Goal: Task Accomplishment & Management: Manage account settings

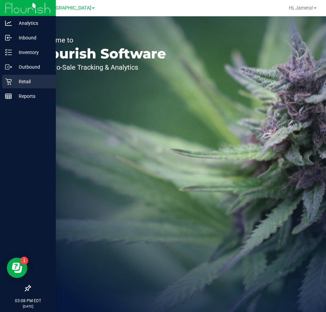
click at [10, 83] on icon at bounding box center [8, 82] width 6 height 6
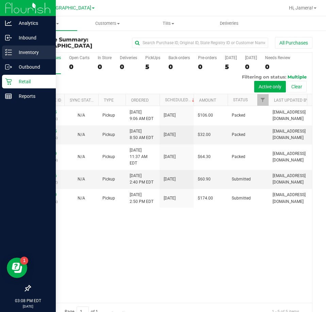
click at [6, 52] on icon at bounding box center [8, 52] width 7 height 7
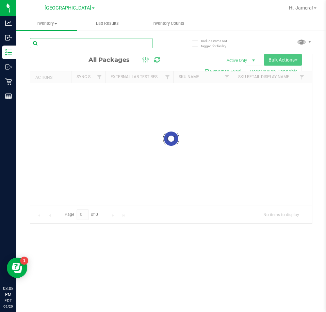
click at [116, 44] on input "text" at bounding box center [91, 43] width 122 height 10
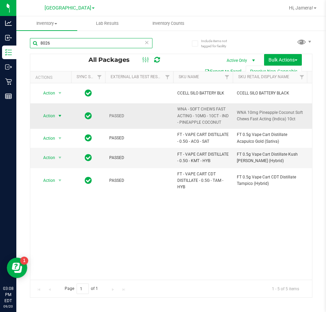
type input "8026"
click at [51, 116] on span "Action" at bounding box center [46, 116] width 18 height 10
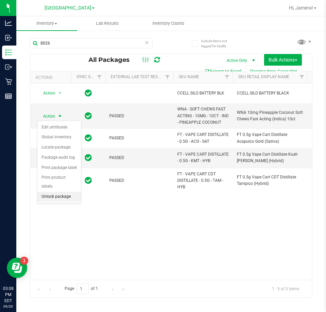
click at [66, 192] on li "Unlock package" at bounding box center [59, 197] width 44 height 10
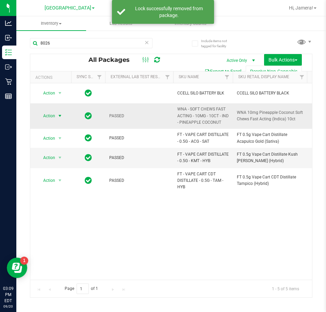
click at [42, 119] on span "Action" at bounding box center [46, 116] width 18 height 10
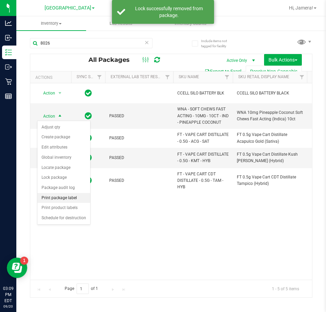
click at [63, 198] on li "Print package label" at bounding box center [63, 198] width 53 height 10
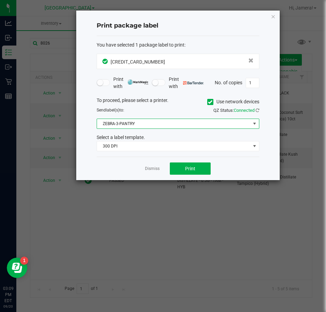
click at [151, 124] on span "ZEBRA-3-PANTRY" at bounding box center [173, 124] width 153 height 10
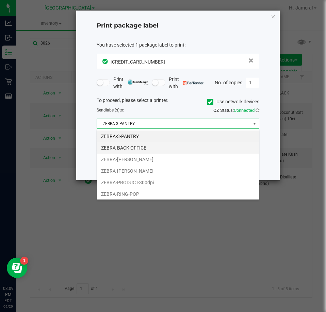
scroll to position [10, 162]
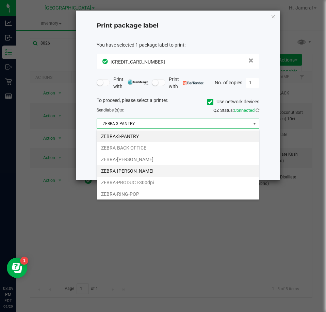
click at [139, 170] on li "ZEBRA-[PERSON_NAME]" at bounding box center [178, 171] width 162 height 12
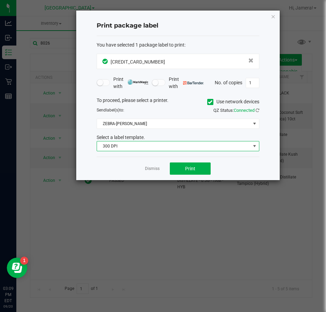
click at [144, 149] on span "300 DPI" at bounding box center [173, 146] width 153 height 10
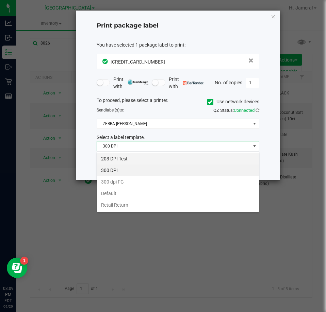
click at [142, 161] on li "203 DPI Test" at bounding box center [178, 159] width 162 height 12
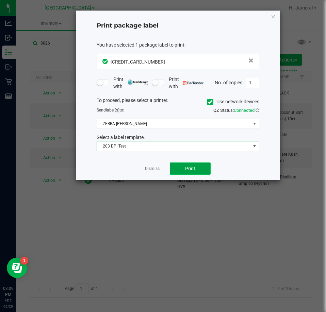
click at [172, 170] on button "Print" at bounding box center [190, 168] width 41 height 12
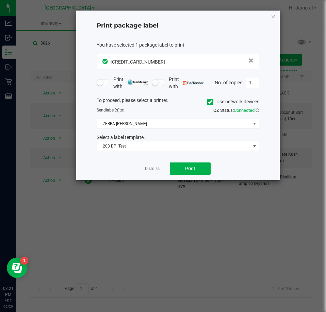
click at [151, 172] on div "Dismiss Print" at bounding box center [178, 168] width 162 height 23
click at [148, 167] on link "Dismiss" at bounding box center [152, 169] width 15 height 6
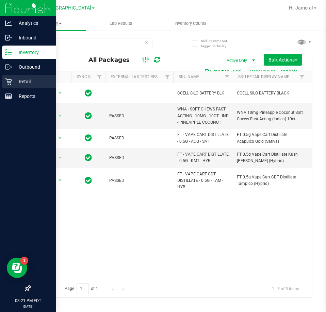
click at [8, 84] on icon at bounding box center [8, 82] width 6 height 6
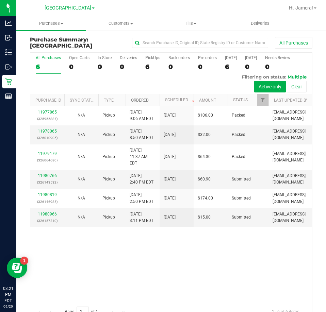
click at [135, 99] on link "Ordered" at bounding box center [140, 100] width 18 height 5
click at [54, 178] on link "11980766" at bounding box center [47, 175] width 19 height 5
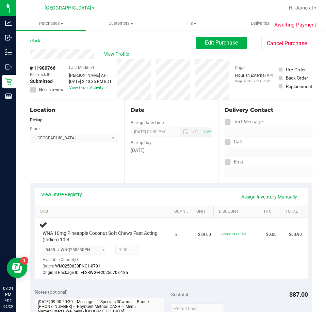
click at [32, 40] on link "Back" at bounding box center [35, 40] width 10 height 5
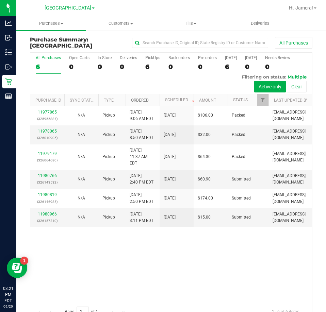
click at [138, 100] on link "Ordered" at bounding box center [140, 100] width 18 height 5
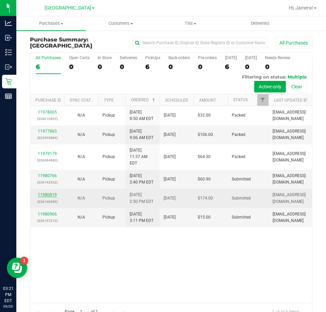
click at [53, 197] on link "11980819" at bounding box center [47, 194] width 19 height 5
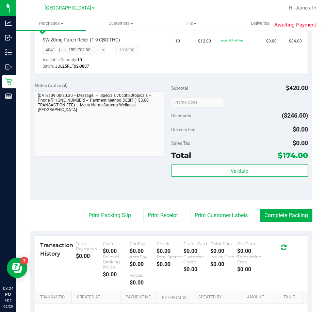
scroll to position [306, 0]
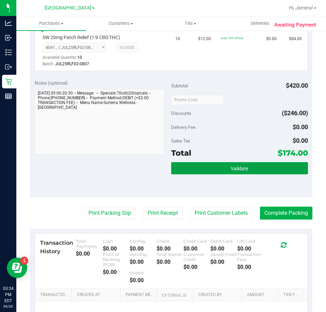
click at [230, 166] on span "Validate" at bounding box center [238, 168] width 17 height 5
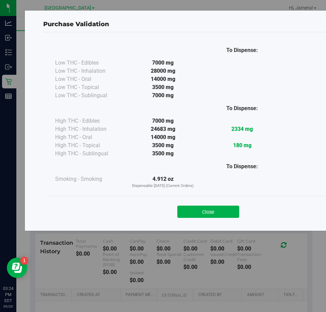
drag, startPoint x: 207, startPoint y: 213, endPoint x: 203, endPoint y: 213, distance: 4.1
click at [206, 213] on button "Close" at bounding box center [208, 212] width 62 height 12
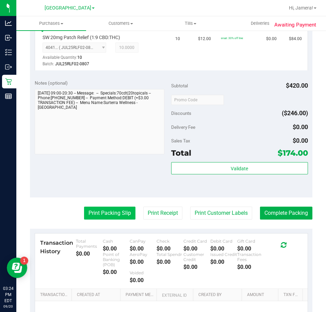
click at [104, 207] on button "Print Packing Slip" at bounding box center [109, 213] width 51 height 13
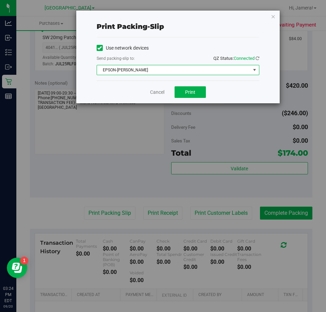
click at [179, 69] on span "EPSON-[PERSON_NAME]" at bounding box center [173, 70] width 153 height 10
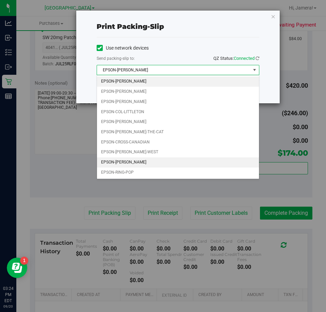
click at [113, 161] on li "EPSON-[PERSON_NAME]" at bounding box center [178, 162] width 162 height 10
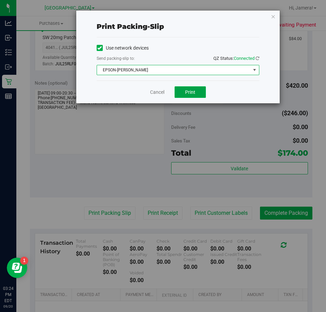
click at [182, 91] on button "Print" at bounding box center [189, 92] width 31 height 12
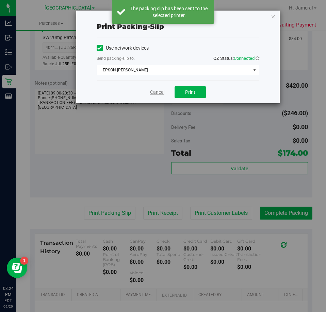
click at [154, 92] on link "Cancel" at bounding box center [157, 92] width 14 height 7
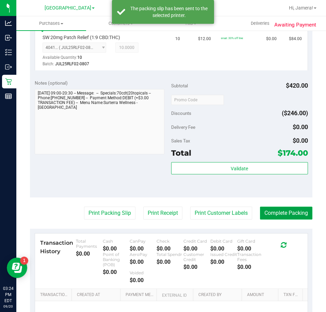
click at [276, 207] on button "Complete Packing" at bounding box center [286, 213] width 52 height 13
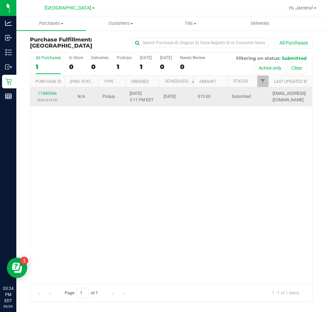
click at [46, 90] on div "11980966 (326157210)" at bounding box center [47, 96] width 26 height 13
click at [48, 91] on link "11980966" at bounding box center [47, 93] width 19 height 5
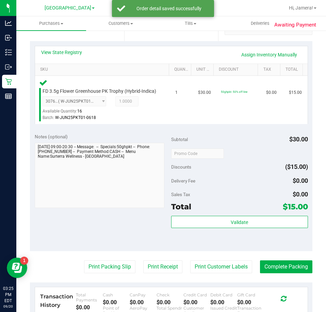
scroll to position [238, 0]
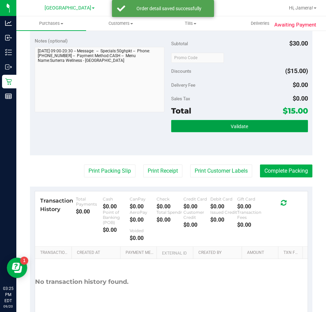
click at [223, 132] on button "Validate" at bounding box center [239, 126] width 137 height 12
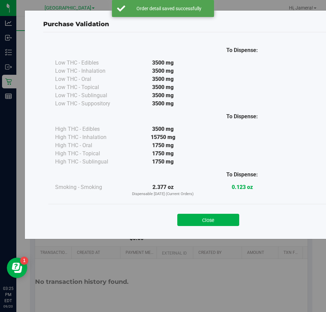
click at [108, 174] on div at bounding box center [89, 174] width 68 height 17
click at [212, 222] on button "Close" at bounding box center [208, 220] width 62 height 12
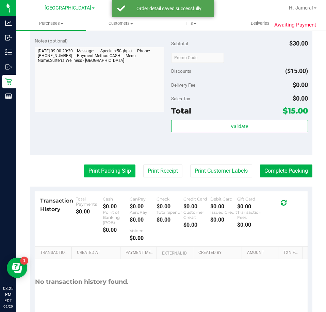
click at [118, 173] on button "Print Packing Slip" at bounding box center [109, 171] width 51 height 13
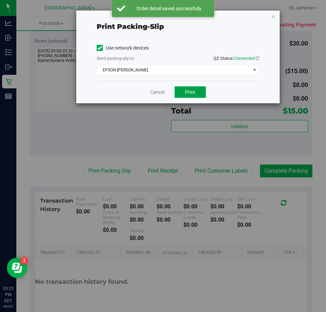
click at [191, 92] on span "Print" at bounding box center [190, 91] width 10 height 5
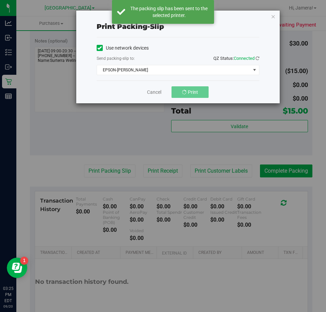
click at [150, 97] on div "Cancel Print" at bounding box center [178, 92] width 162 height 23
click at [150, 91] on link "Cancel" at bounding box center [154, 92] width 14 height 7
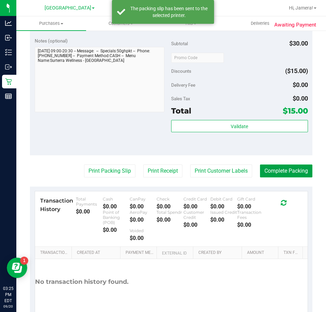
drag, startPoint x: 267, startPoint y: 174, endPoint x: 267, endPoint y: 170, distance: 4.4
click at [267, 174] on button "Complete Packing" at bounding box center [286, 171] width 52 height 13
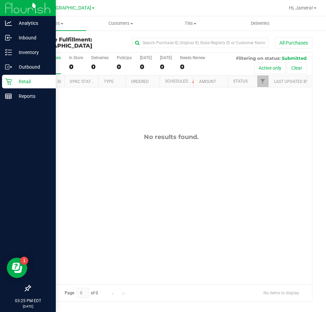
click at [8, 75] on div "Retail" at bounding box center [29, 82] width 54 height 14
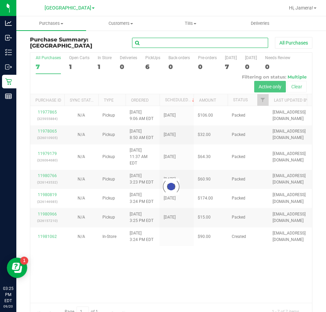
click at [203, 45] on input "text" at bounding box center [200, 43] width 136 height 10
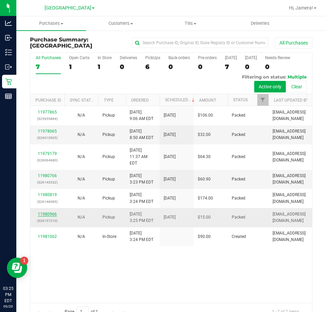
click at [53, 217] on link "11980966" at bounding box center [47, 214] width 19 height 5
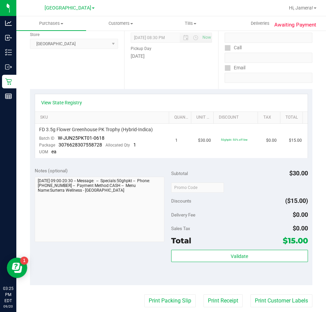
scroll to position [238, 0]
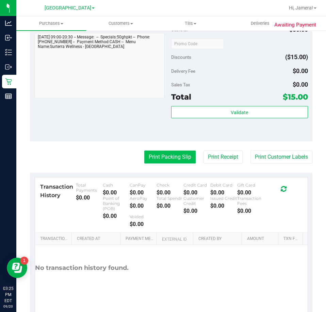
click at [181, 156] on button "Print Packing Slip" at bounding box center [169, 157] width 51 height 13
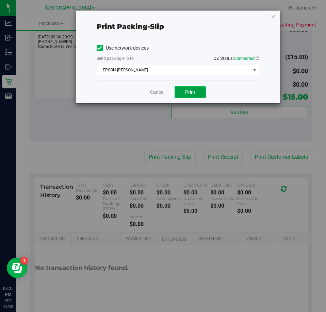
click at [198, 88] on button "Print" at bounding box center [189, 92] width 31 height 12
drag, startPoint x: 152, startPoint y: 90, endPoint x: 144, endPoint y: 89, distance: 7.6
click at [151, 89] on link "Cancel" at bounding box center [157, 92] width 14 height 7
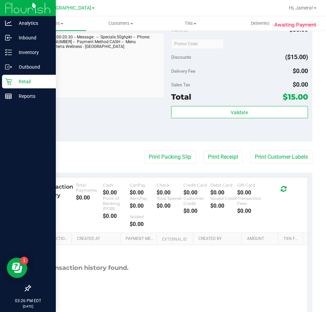
click at [15, 80] on p "Retail" at bounding box center [32, 81] width 41 height 8
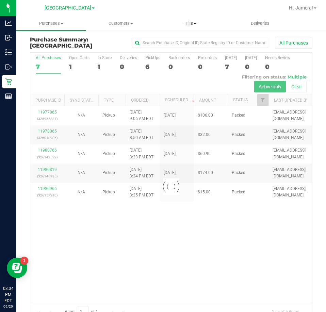
click at [192, 21] on span "Tills" at bounding box center [190, 23] width 69 height 6
click at [184, 45] on li "Reconcile e-payments" at bounding box center [191, 49] width 70 height 8
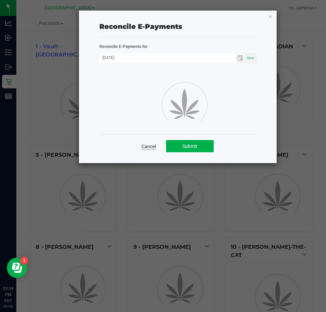
click at [149, 144] on link "Cancel" at bounding box center [148, 146] width 14 height 7
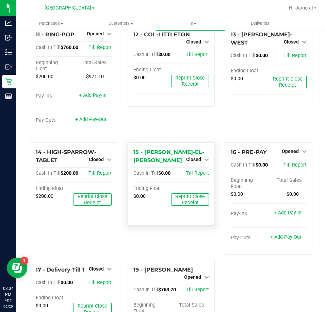
scroll to position [272, 0]
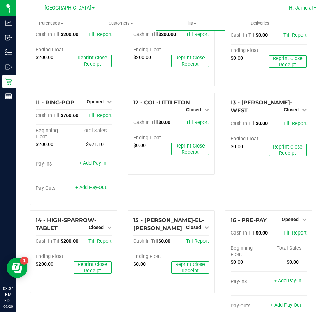
click at [292, 9] on span "Hi, Jamera!" at bounding box center [301, 7] width 24 height 5
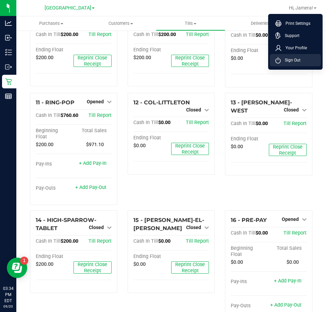
click at [292, 62] on span "Sign Out" at bounding box center [290, 60] width 20 height 7
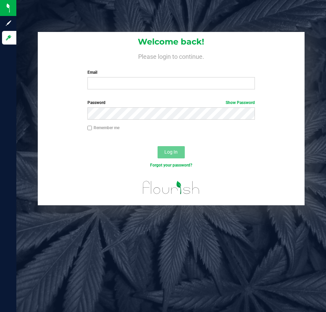
drag, startPoint x: 52, startPoint y: 190, endPoint x: 19, endPoint y: 199, distance: 34.5
click at [55, 190] on div "Welcome back! Please login to continue. Email Required Please format your email…" at bounding box center [171, 118] width 320 height 173
